Goal: Task Accomplishment & Management: Use online tool/utility

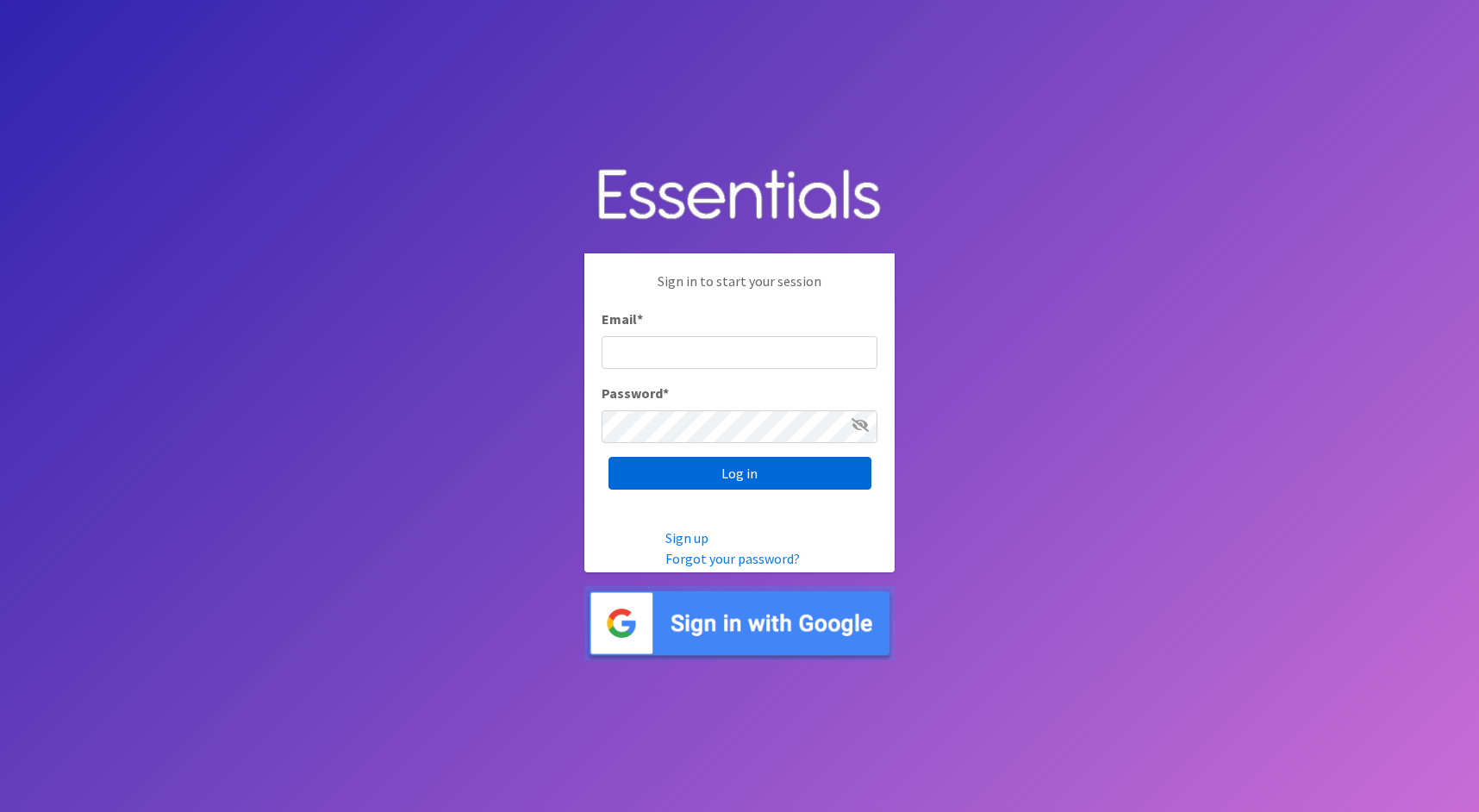
type input "cathy@alohadiaperbank.org"
click at [731, 467] on input "Log in" at bounding box center [740, 473] width 263 height 33
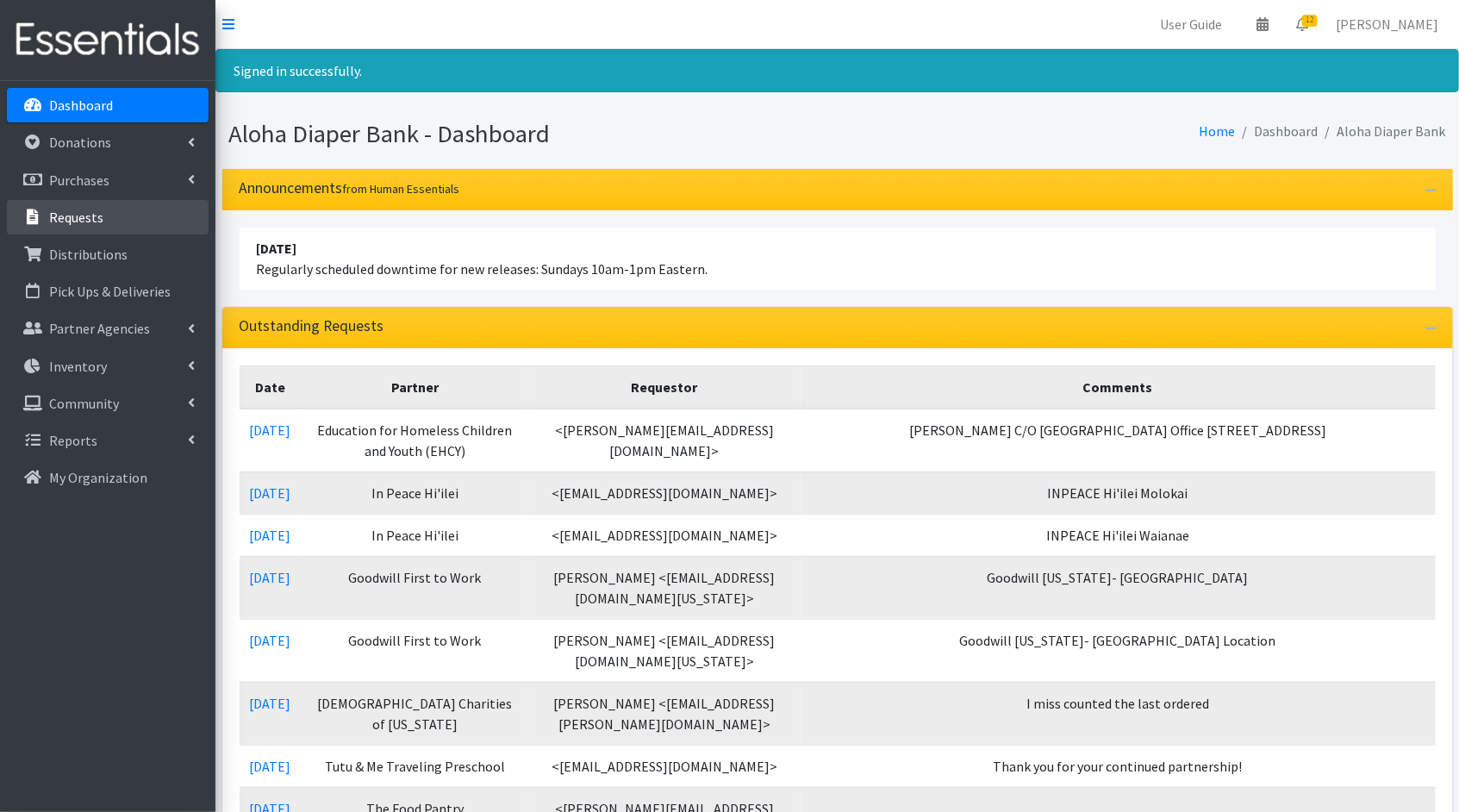
click at [120, 218] on link "Requests" at bounding box center [107, 217] width 202 height 34
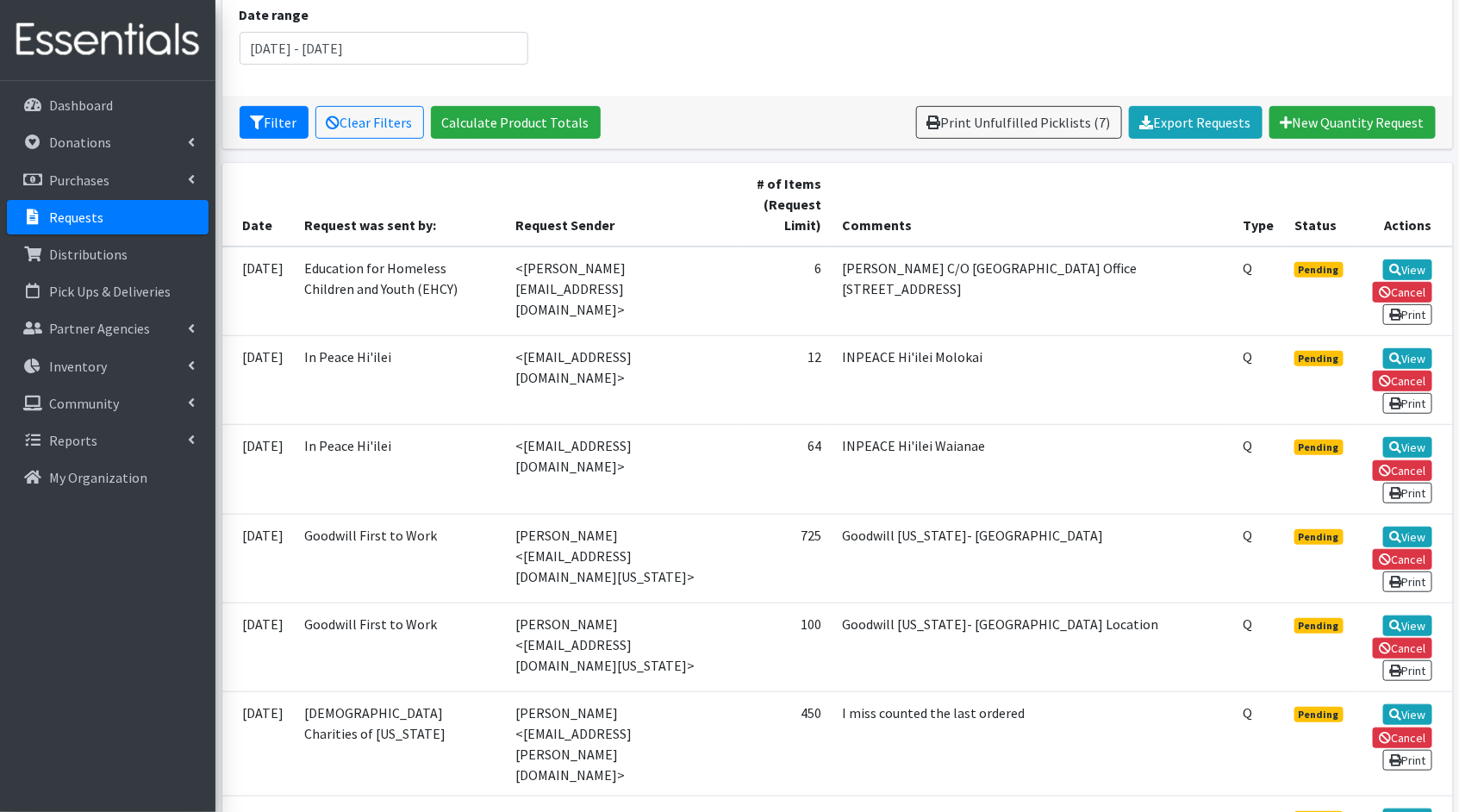
scroll to position [218, 0]
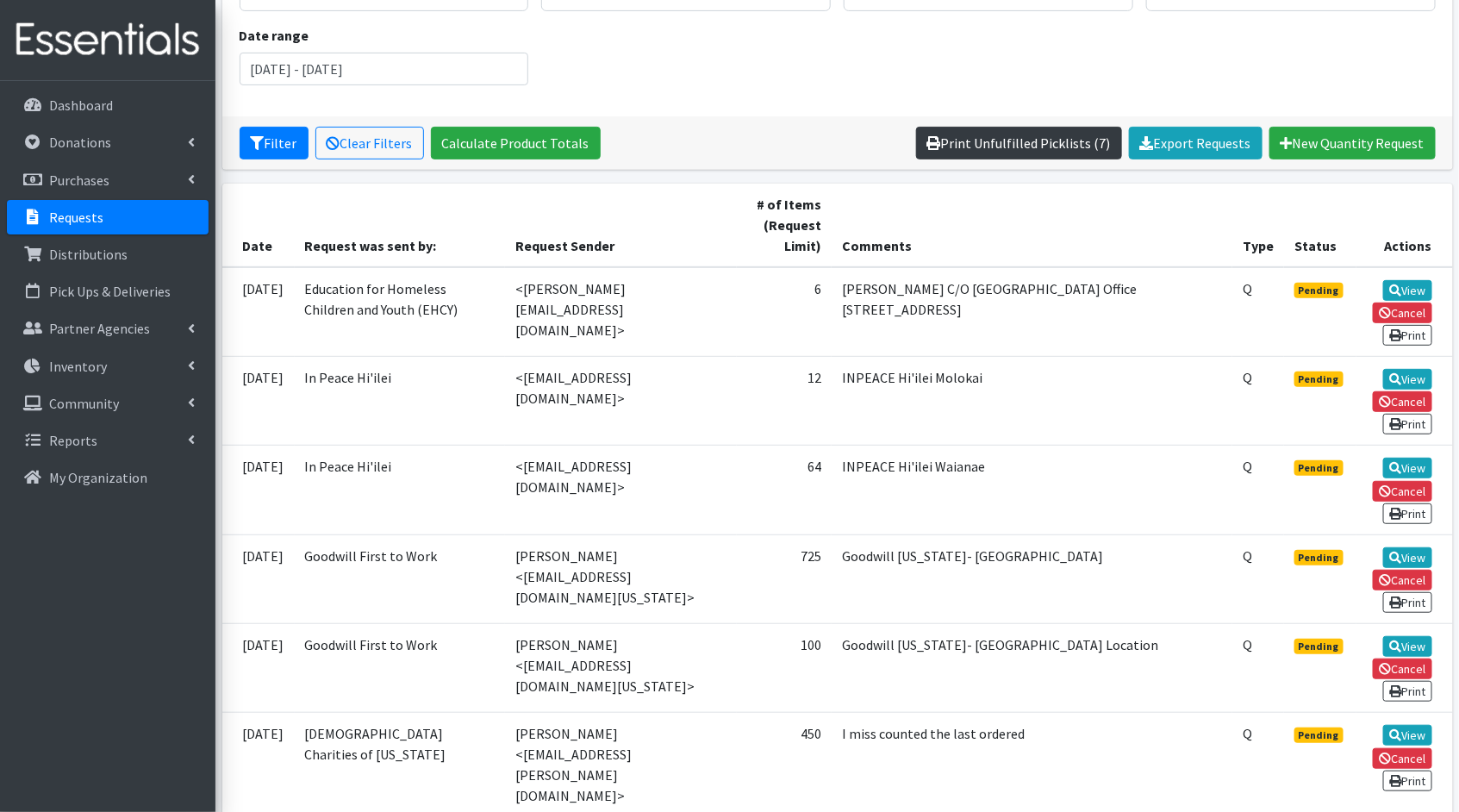
click at [996, 139] on link "Print Unfulfilled Picklists (7)" at bounding box center [1019, 143] width 206 height 33
